Goal: Task Accomplishment & Management: Complete application form

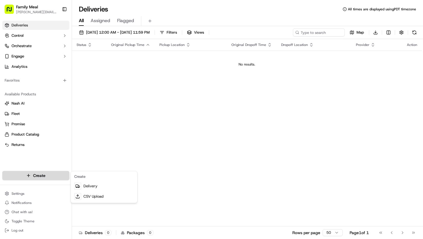
click at [42, 175] on html "Family Meal kealoha@familymeal.com Toggle Sidebar Deliveries Control Orchestrat…" at bounding box center [211, 119] width 423 height 239
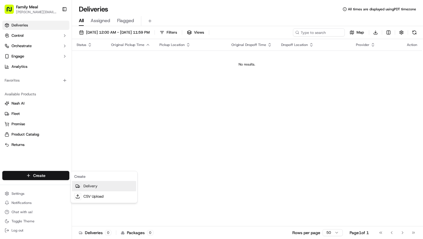
click at [98, 188] on link "Delivery" at bounding box center [104, 186] width 64 height 10
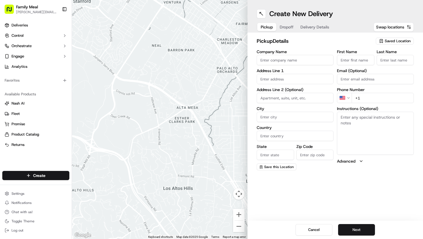
click at [292, 61] on input "Company Name" at bounding box center [295, 60] width 77 height 10
paste input "Taim - Broadway"
type input "Taim - Broadway"
click at [346, 60] on input "First Name" at bounding box center [355, 60] width 37 height 10
type input "Catering"
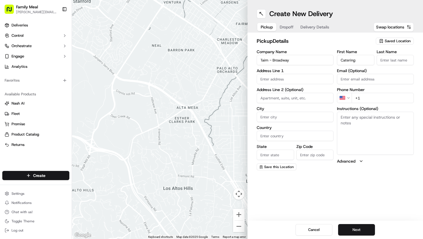
click at [386, 60] on input "Last Name" at bounding box center [395, 60] width 37 height 10
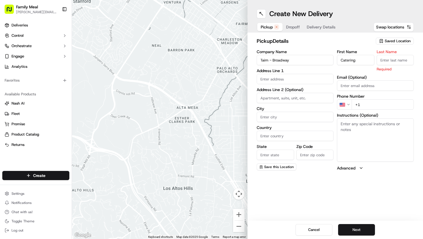
type input "Manager"
click at [380, 103] on input "+1" at bounding box center [383, 105] width 62 height 10
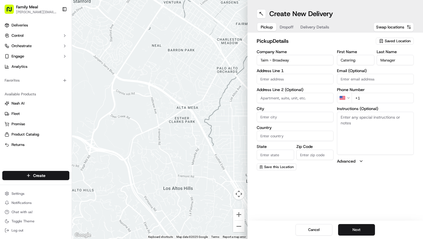
paste input "917 991 3454"
type input "+1 917 991 3454"
click at [281, 76] on input "text" at bounding box center [295, 79] width 77 height 10
paste input "[STREET_ADDRESS][US_STATE]"
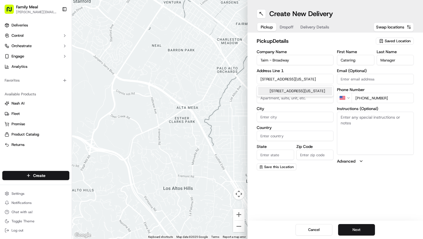
click at [282, 93] on div "[STREET_ADDRESS][US_STATE]" at bounding box center [295, 91] width 74 height 9
type input "[STREET_ADDRESS][US_STATE]"
type input "New York"
type input "United States"
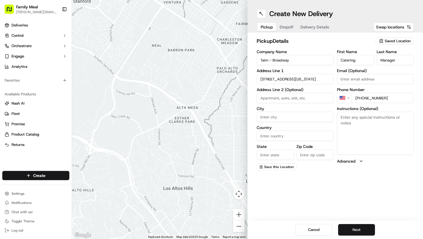
type input "NY"
type input "10018"
type input "1372 Broadway"
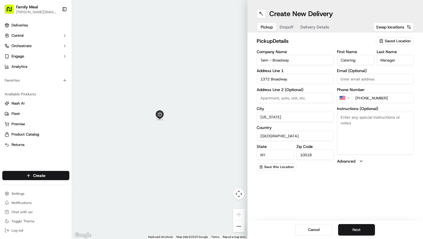
click at [354, 134] on textarea "Instructions (Optional)" at bounding box center [375, 133] width 77 height 43
paste textarea "Picking up FamilyMeal Order. Instructions: Pickup order #1709202513153933 for […"
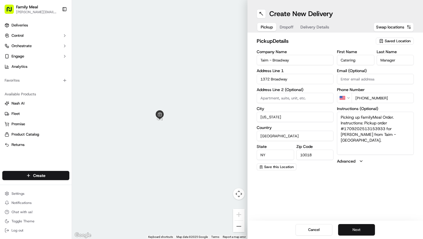
type textarea "Picking up FamilyMeal Order. Instructions: Pickup order #1709202513153933 for […"
click at [370, 234] on button "Next" at bounding box center [356, 230] width 37 height 12
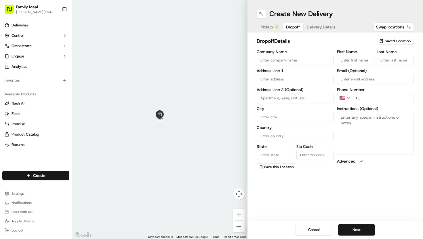
click at [357, 63] on input "First Name" at bounding box center [355, 60] width 37 height 10
paste input "[PERSON_NAME]"
click at [349, 58] on input "[PERSON_NAME]" at bounding box center [355, 60] width 37 height 10
type input "[PERSON_NAME]"
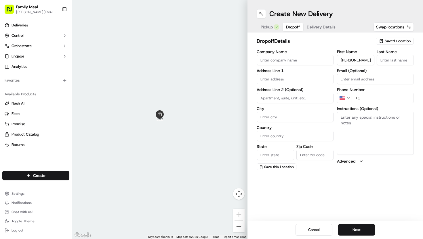
click at [374, 62] on div "First Name Jen Woo Last Name" at bounding box center [375, 58] width 77 height 16
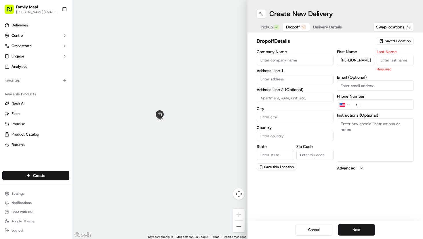
click at [388, 61] on input "Last Name" at bounding box center [395, 60] width 37 height 10
paste input "Woo"
type input "Woo"
click at [352, 59] on input "[PERSON_NAME]" at bounding box center [355, 60] width 37 height 10
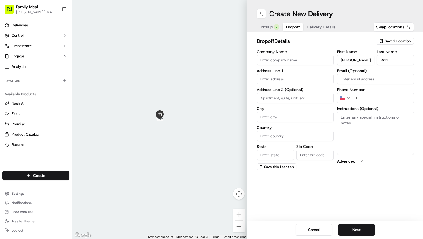
click at [352, 59] on input "[PERSON_NAME]" at bounding box center [355, 60] width 37 height 10
type input "Jen"
click at [276, 75] on input "text" at bounding box center [295, 79] width 77 height 10
paste input "[STREET_ADDRESS][PERSON_NAME][US_STATE]"
click at [286, 93] on div "[STREET_ADDRESS][PERSON_NAME][US_STATE]" at bounding box center [295, 94] width 74 height 14
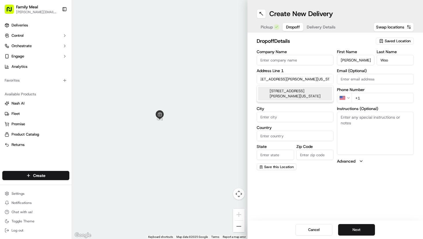
scroll to position [0, 7]
type input "[STREET_ADDRESS][PERSON_NAME][US_STATE]"
type input "New York"
type input "United States"
type input "NY"
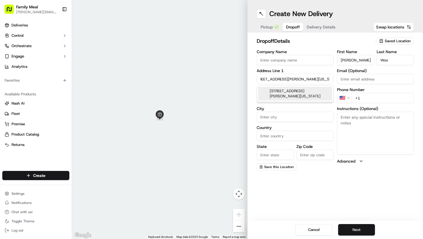
type input "10011"
type input "62 Chelsea Piers"
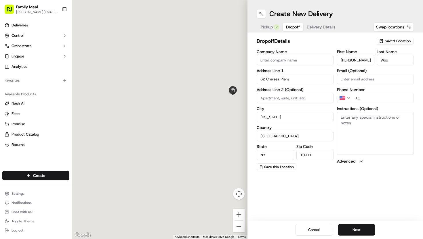
scroll to position [0, 0]
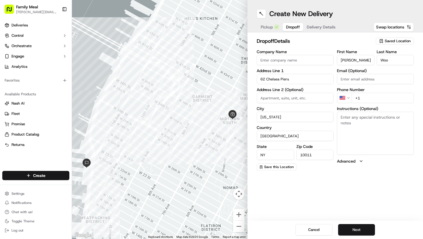
click at [368, 98] on input "+1" at bounding box center [383, 98] width 62 height 10
paste input "201 321 4151"
type input "+1 201 321 4151"
click at [369, 138] on textarea "Instructions (Optional)" at bounding box center [375, 133] width 77 height 43
paste textarea "enter the first parking garage for field house. follow covered walkway (uptown)…"
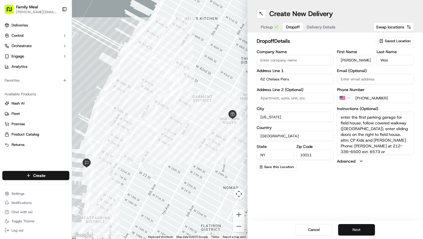
type textarea "enter the first parking garage for field house. follow covered walkway (uptown)…"
click at [359, 229] on button "Next" at bounding box center [356, 230] width 37 height 12
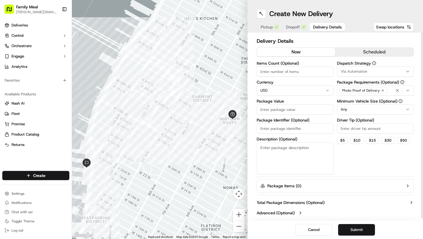
click at [273, 70] on input "Items Count (Optional)" at bounding box center [295, 71] width 77 height 10
type input "10"
click at [274, 109] on input "Package Value" at bounding box center [295, 109] width 77 height 10
type input "300"
click at [408, 142] on button "$ 50" at bounding box center [403, 140] width 13 height 7
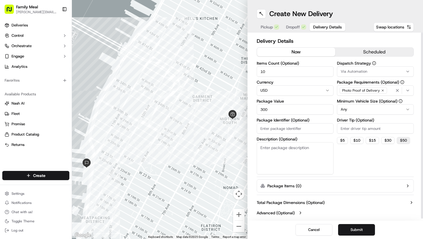
type input "50"
click at [370, 109] on html "Family Meal kealoha@familymeal.com Toggle Sidebar Deliveries Control Orchestrat…" at bounding box center [211, 119] width 423 height 239
click at [375, 73] on div "Via Automation" at bounding box center [375, 71] width 74 height 5
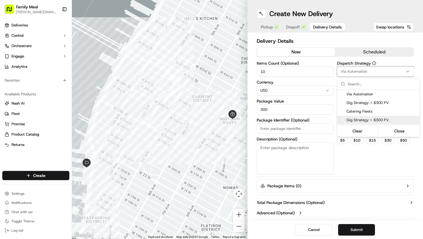
click at [375, 122] on span "Gig Strategy < $300 PV" at bounding box center [381, 120] width 71 height 5
click at [396, 164] on html "Family Meal kealoha@familymeal.com Toggle Sidebar Deliveries Control Orchestrat…" at bounding box center [211, 119] width 423 height 239
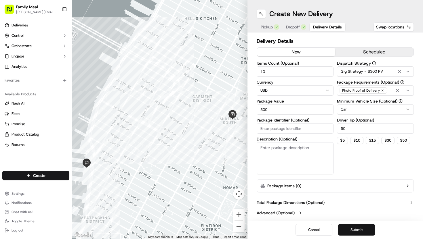
click at [356, 232] on button "Submit" at bounding box center [356, 230] width 37 height 12
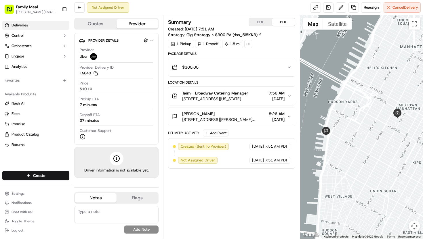
click at [25, 25] on span "Deliveries" at bounding box center [20, 25] width 16 height 5
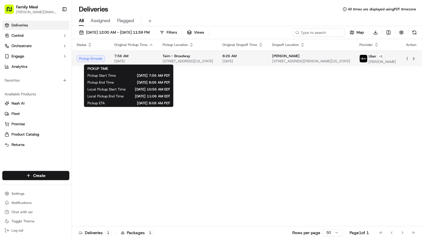
click at [140, 55] on span "7:56 AM" at bounding box center [133, 56] width 39 height 5
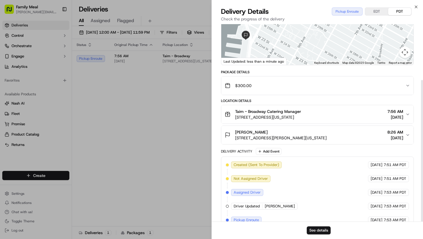
scroll to position [78, 0]
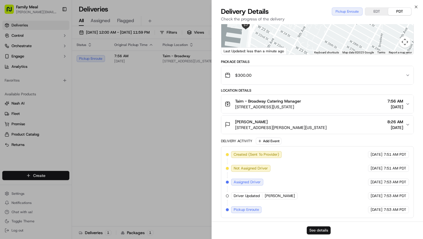
click at [319, 231] on button "See details" at bounding box center [319, 231] width 24 height 8
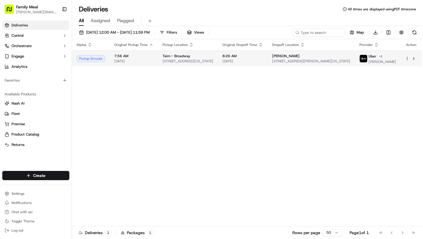
click at [406, 58] on html "Family Meal kealoha@familymeal.com Toggle Sidebar Deliveries Control Orchestrat…" at bounding box center [211, 119] width 423 height 239
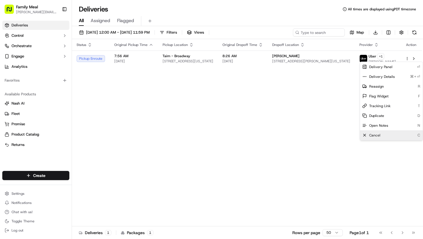
click at [379, 133] on span "Cancel" at bounding box center [374, 135] width 11 height 5
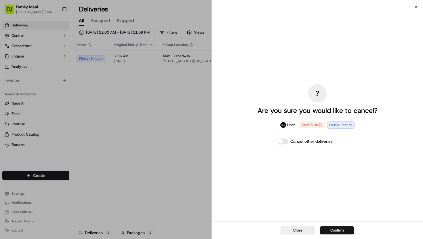
click at [316, 142] on label "Cancel other deliveries" at bounding box center [311, 142] width 42 height 6
click at [288, 142] on button "Cancel other deliveries" at bounding box center [283, 142] width 10 height 6
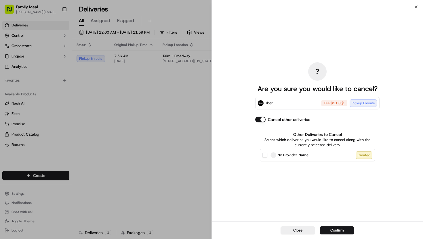
click at [296, 156] on span "No Provider Name" at bounding box center [292, 155] width 31 height 6
click at [267, 156] on button "No Provider Name Created" at bounding box center [264, 155] width 5 height 5
click at [327, 232] on button "Confirm" at bounding box center [337, 231] width 35 height 8
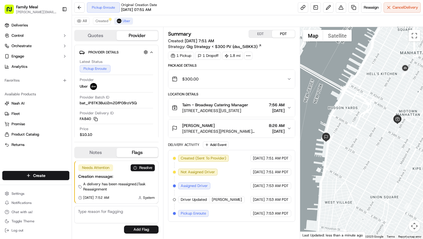
click at [260, 32] on button "EDT" at bounding box center [260, 33] width 23 height 7
click at [303, 5] on link at bounding box center [303, 7] width 10 height 10
